Goal: Transaction & Acquisition: Purchase product/service

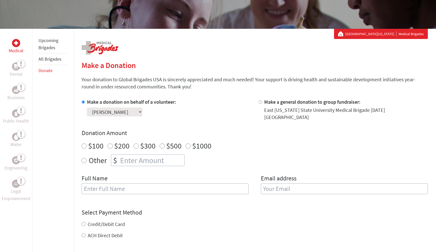
scroll to position [70, 0]
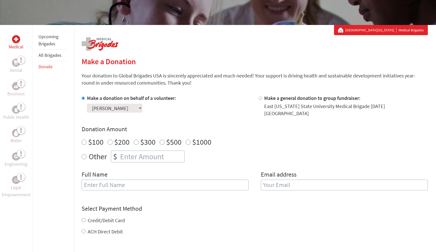
radio input "true"
click at [154, 152] on input "number" at bounding box center [151, 156] width 65 height 11
type input "250"
click at [213, 160] on div "Make a donation on behalf of a volunteer: Select a volunteer... [PERSON_NAME] a…" at bounding box center [255, 145] width 346 height 102
type input "[PERSON_NAME]"
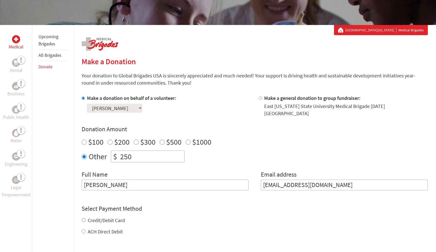
type input "[EMAIL_ADDRESS][DOMAIN_NAME]"
click at [82, 217] on div "Credit/Debit Card ACH Direct Debit" at bounding box center [255, 226] width 346 height 18
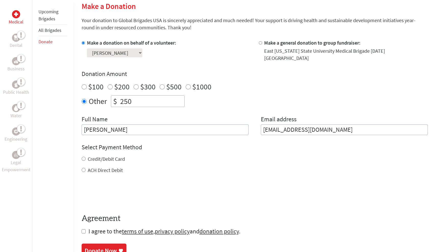
scroll to position [140, 0]
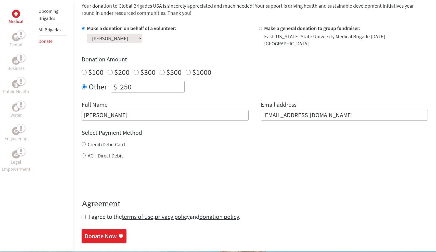
click at [85, 141] on div "Credit/Debit Card" at bounding box center [255, 144] width 346 height 7
click at [84, 142] on input "Credit/Debit Card" at bounding box center [84, 144] width 4 height 4
radio input "true"
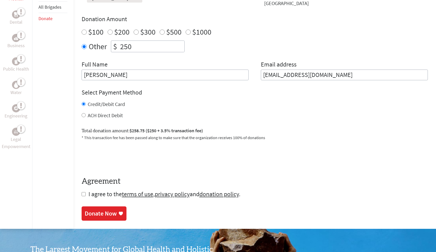
scroll to position [180, 0]
click at [84, 192] on input "checkbox" at bounding box center [84, 194] width 4 height 4
checkbox input "true"
click at [91, 210] on div "Donate Now" at bounding box center [101, 214] width 32 height 8
